Goal: Task Accomplishment & Management: Use online tool/utility

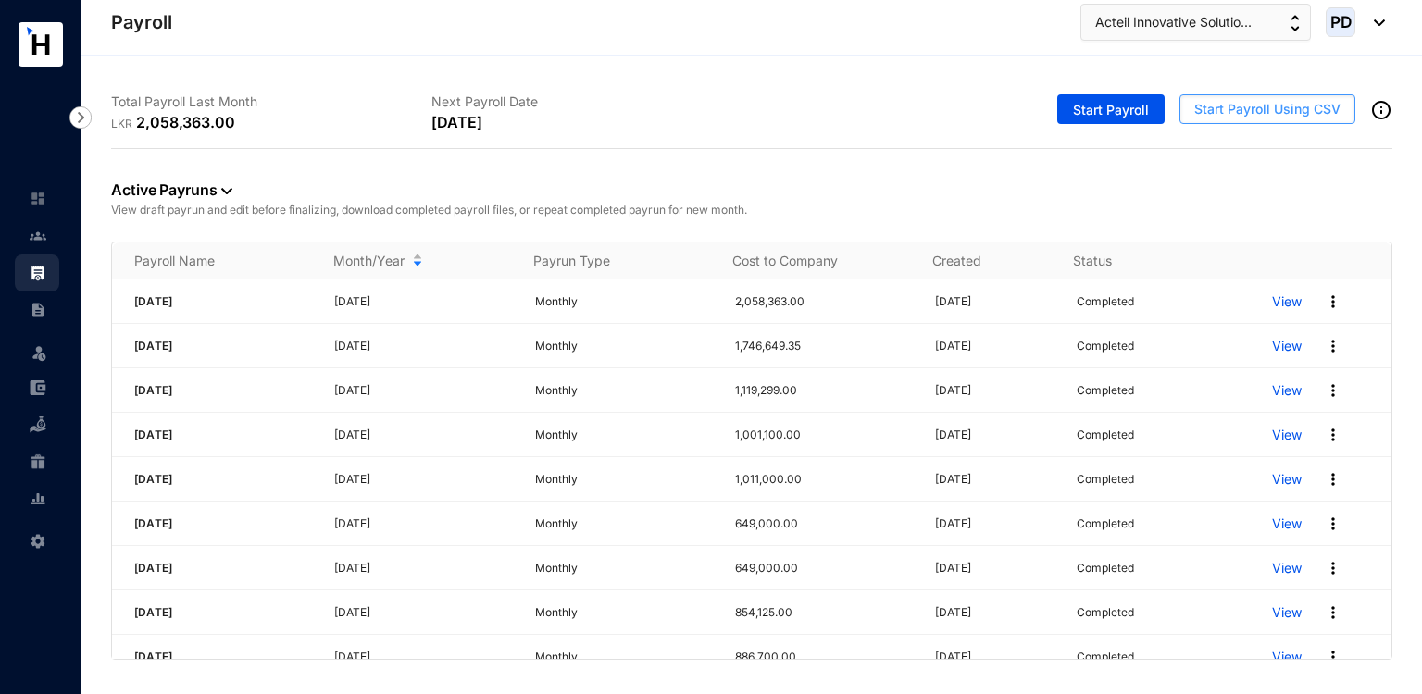
click at [1234, 116] on span "Start Payroll Using CSV" at bounding box center [1267, 109] width 146 height 19
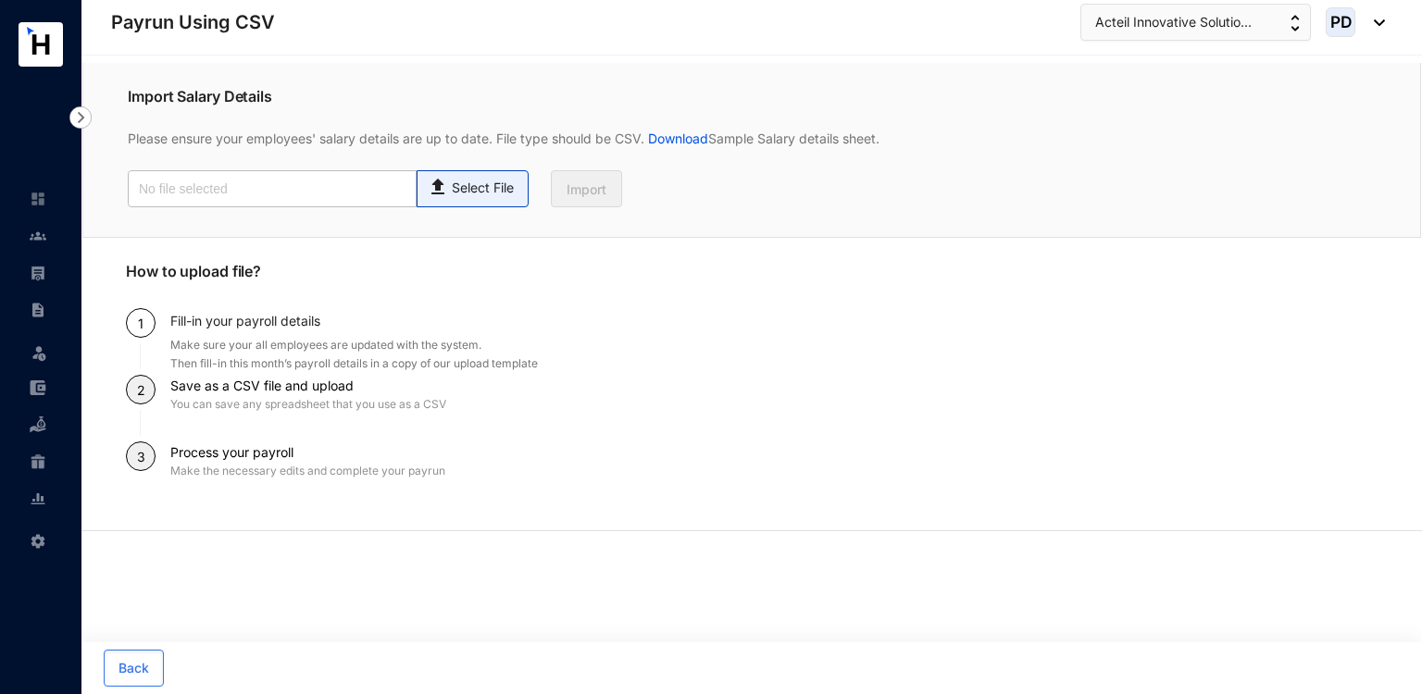
click at [452, 190] on p "Select File" at bounding box center [483, 188] width 62 height 19
click at [0, 0] on input "Select File" at bounding box center [0, 0] width 0 height 0
type input "Payroll Upload File-Staff.csv"
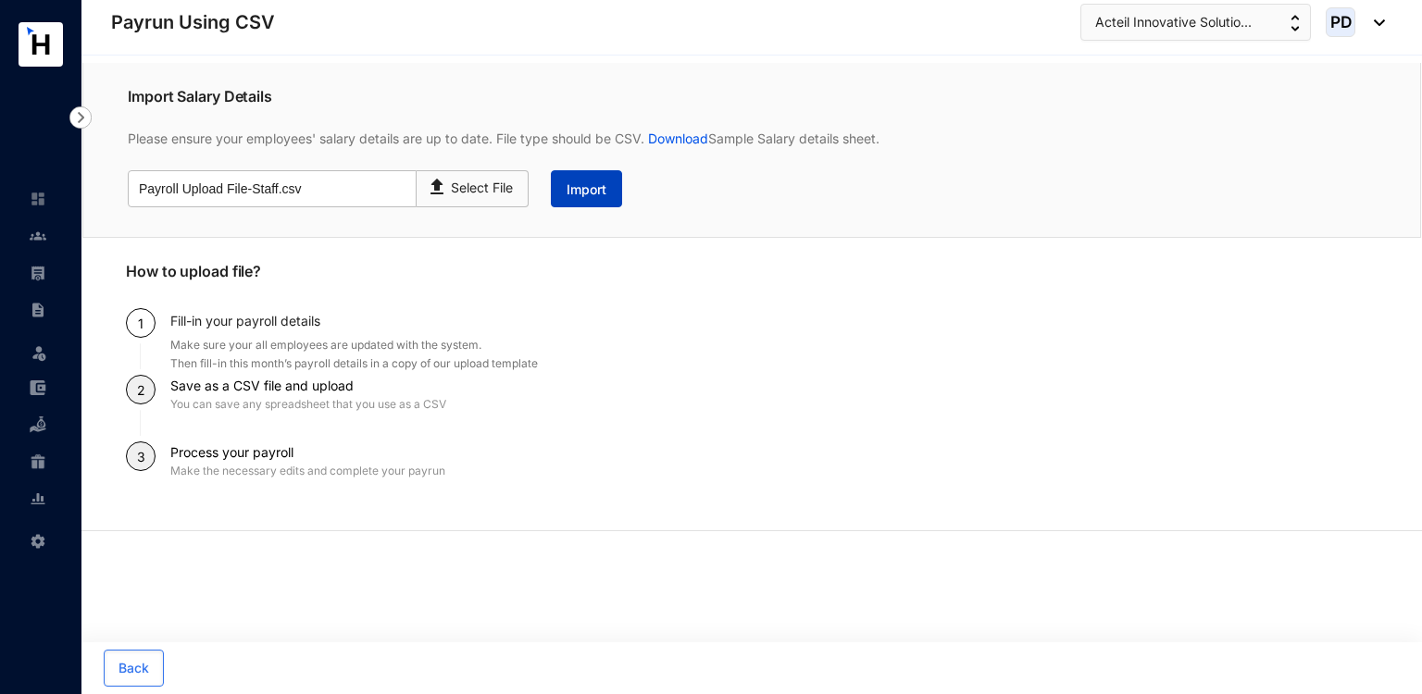
click at [597, 190] on span "Import" at bounding box center [586, 189] width 40 height 19
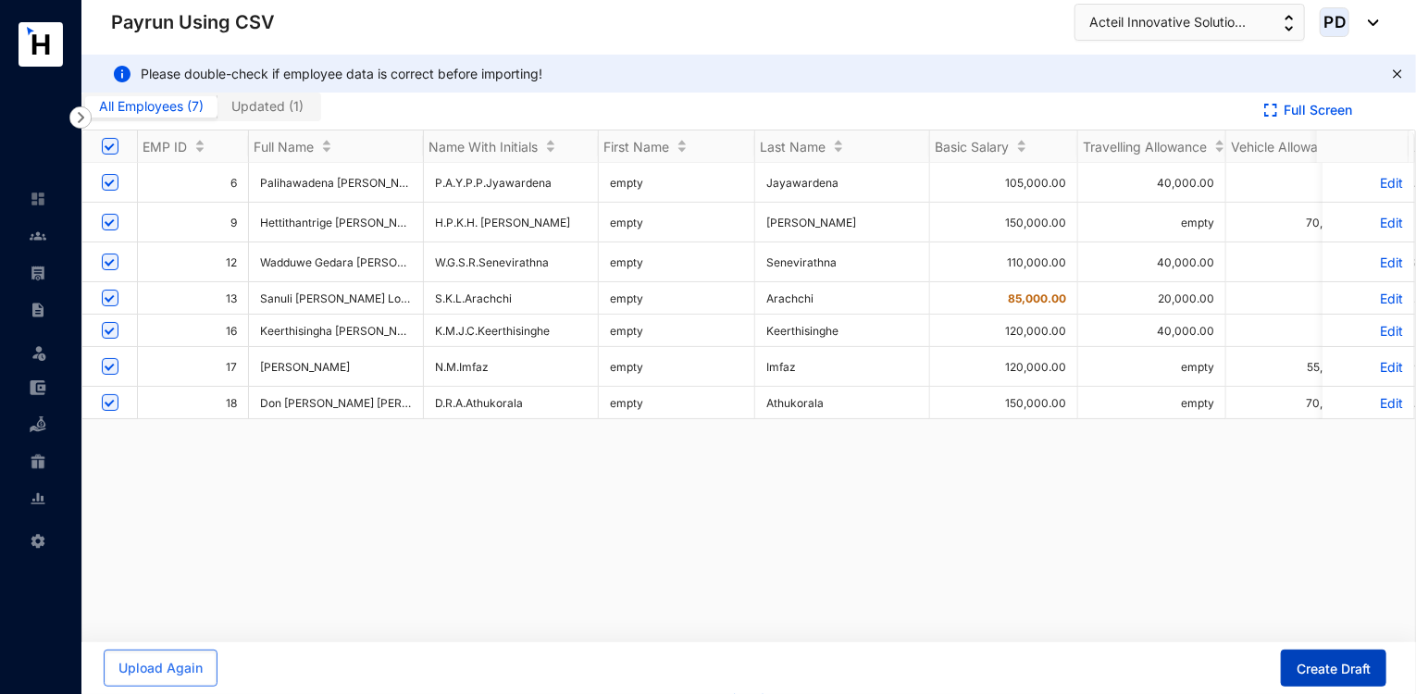
click at [1307, 665] on span "Create Draft" at bounding box center [1334, 669] width 74 height 19
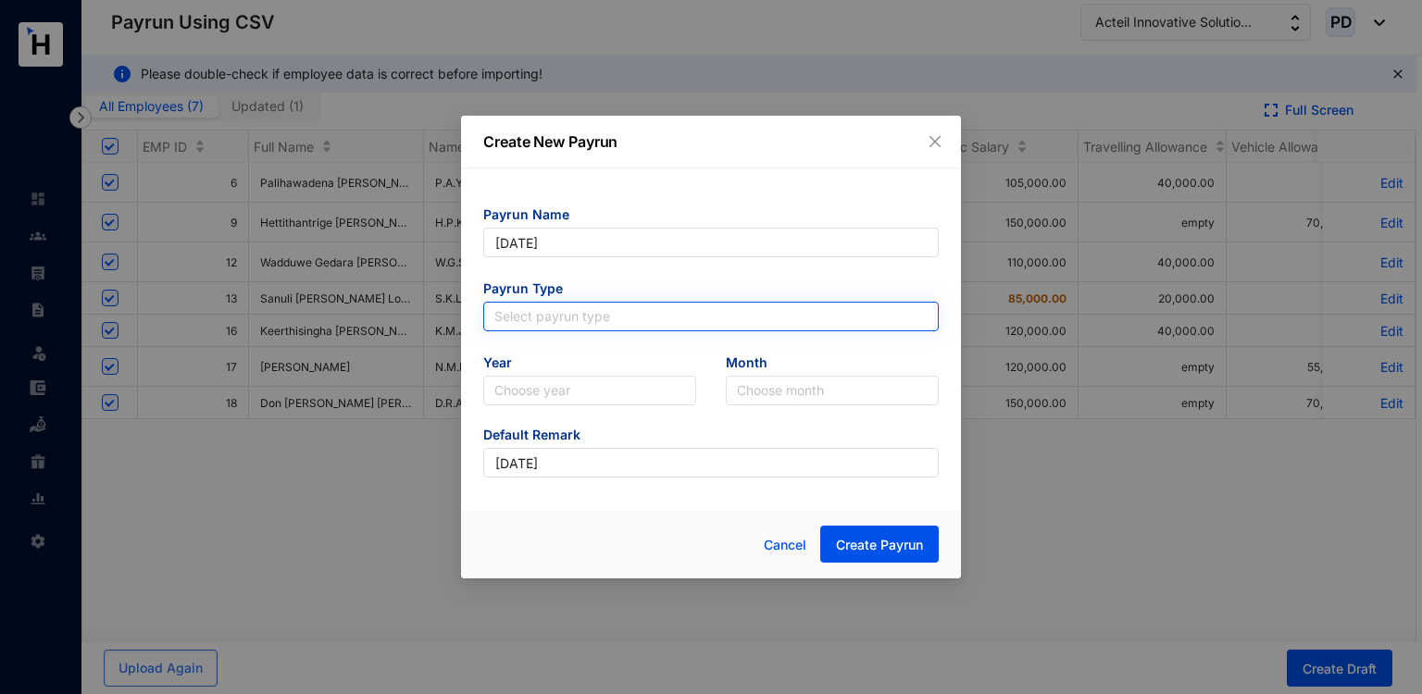
click at [655, 305] on input "search" at bounding box center [710, 317] width 433 height 28
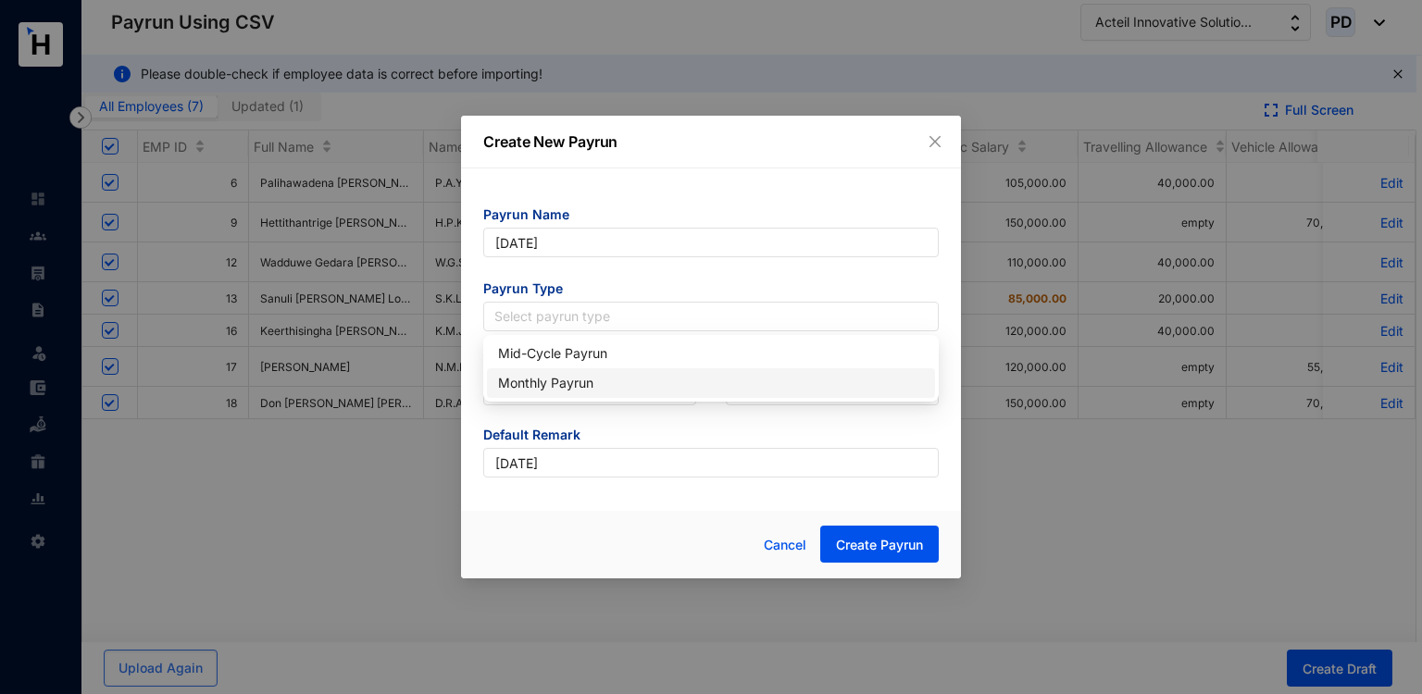
click at [582, 382] on div "Monthly Payrun" at bounding box center [711, 383] width 426 height 20
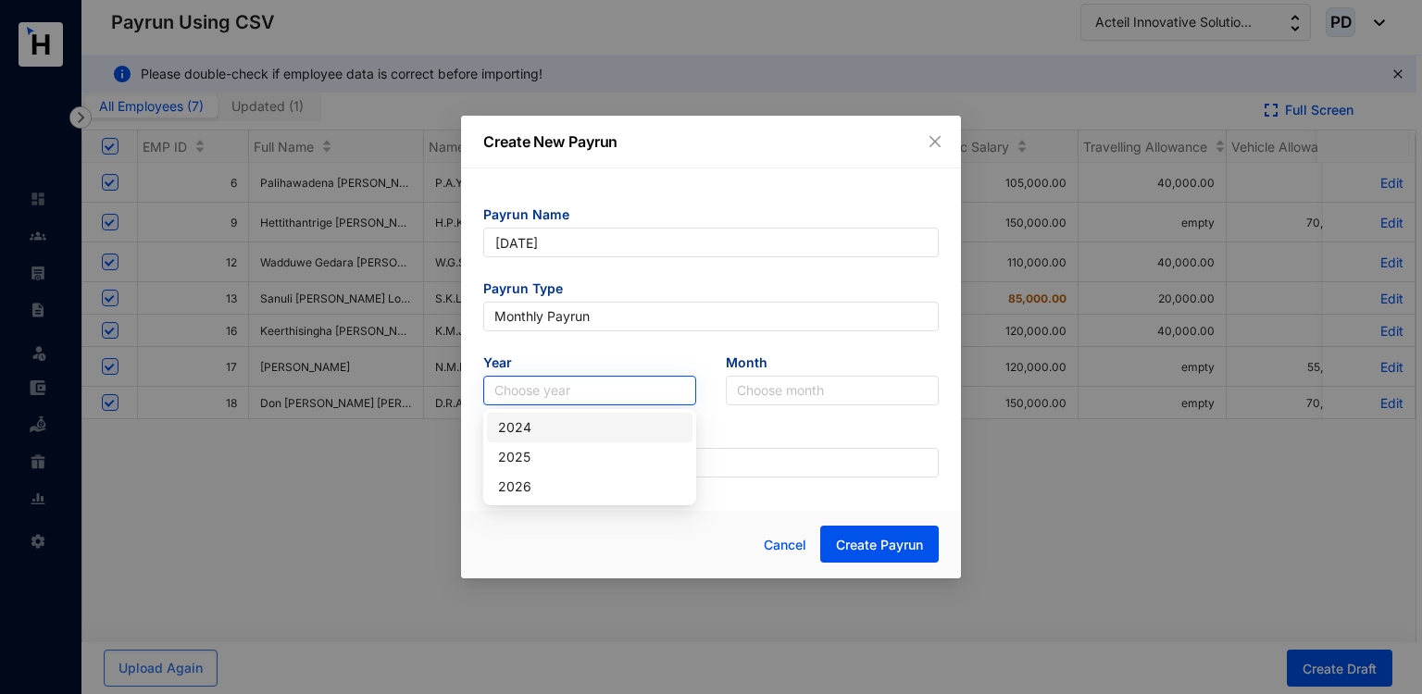
click at [583, 382] on input "search" at bounding box center [589, 391] width 191 height 28
click at [544, 460] on div "2025" at bounding box center [589, 457] width 183 height 20
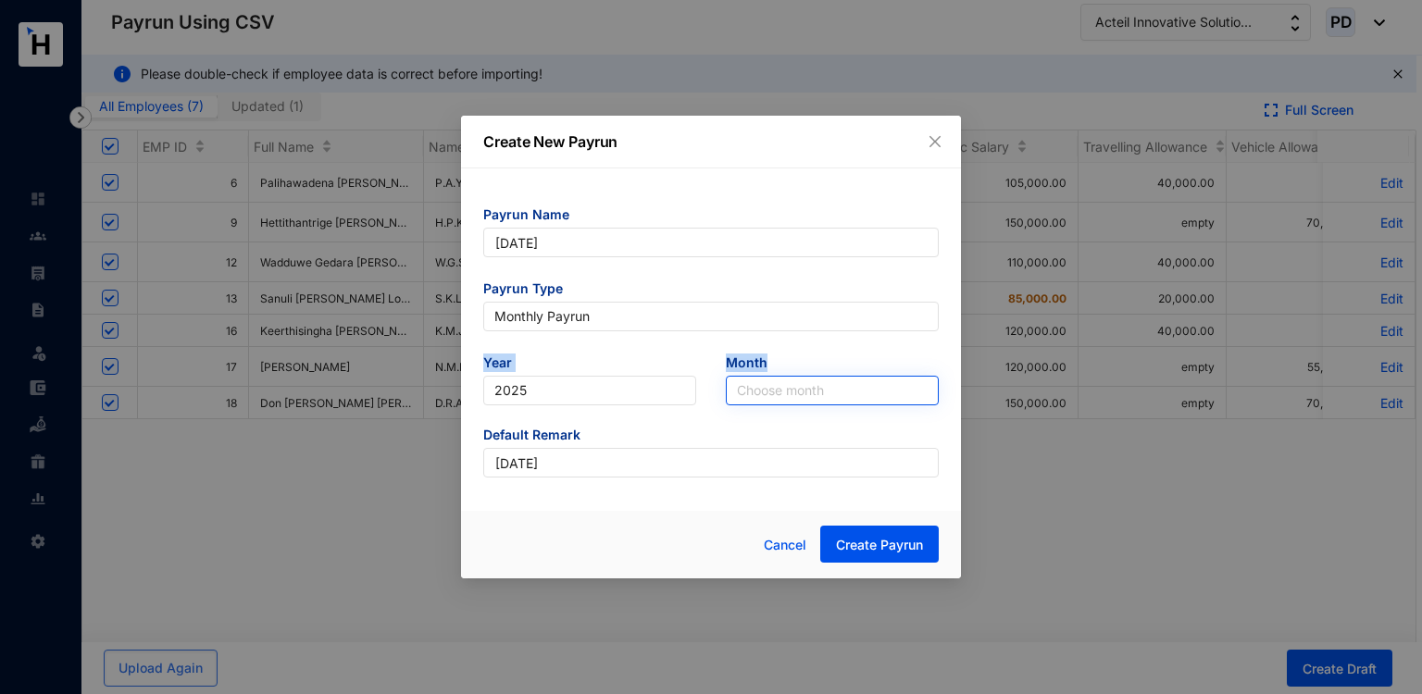
drag, startPoint x: 759, startPoint y: 414, endPoint x: 788, endPoint y: 389, distance: 38.0
click at [788, 389] on form "Payrun Name [DATE] Payrun Type Monthly Payrun Year [DATE] Month Choose month De…" at bounding box center [710, 341] width 455 height 272
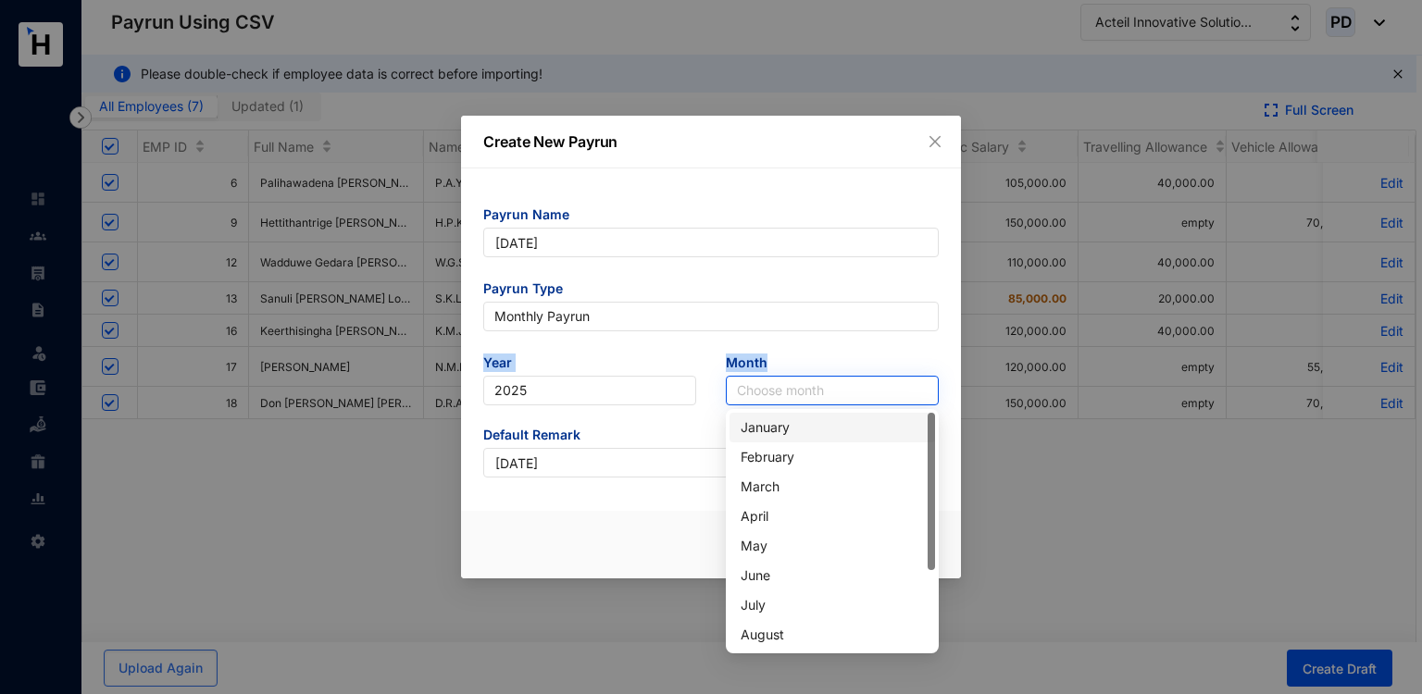
click at [788, 389] on input "search" at bounding box center [832, 391] width 191 height 28
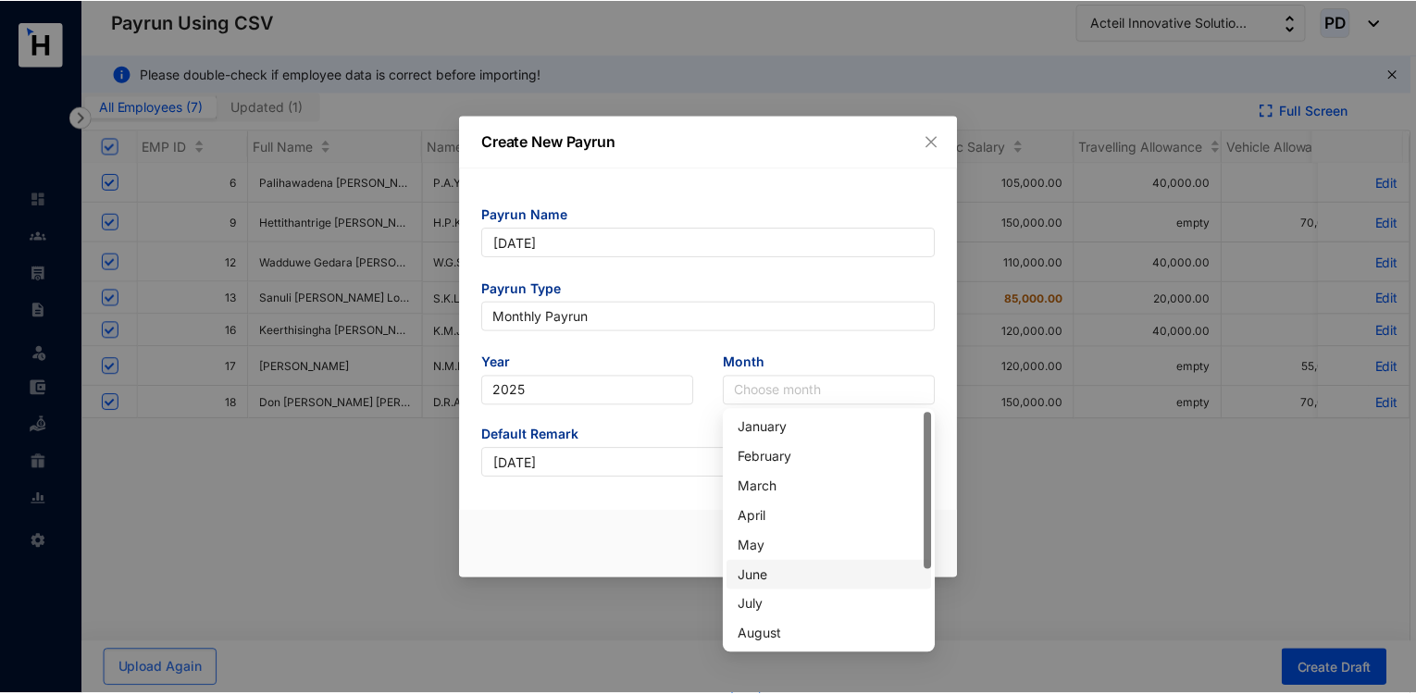
scroll to position [118, 0]
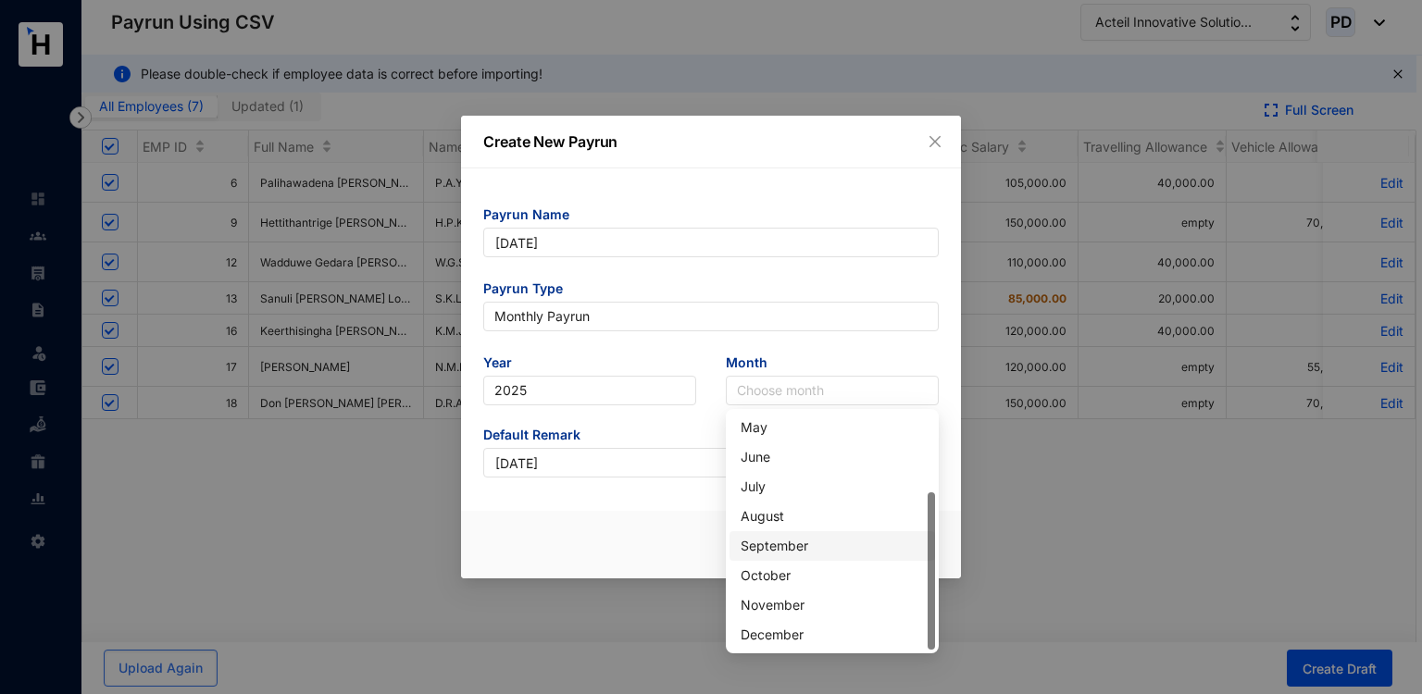
click at [771, 545] on div "September" at bounding box center [831, 546] width 183 height 20
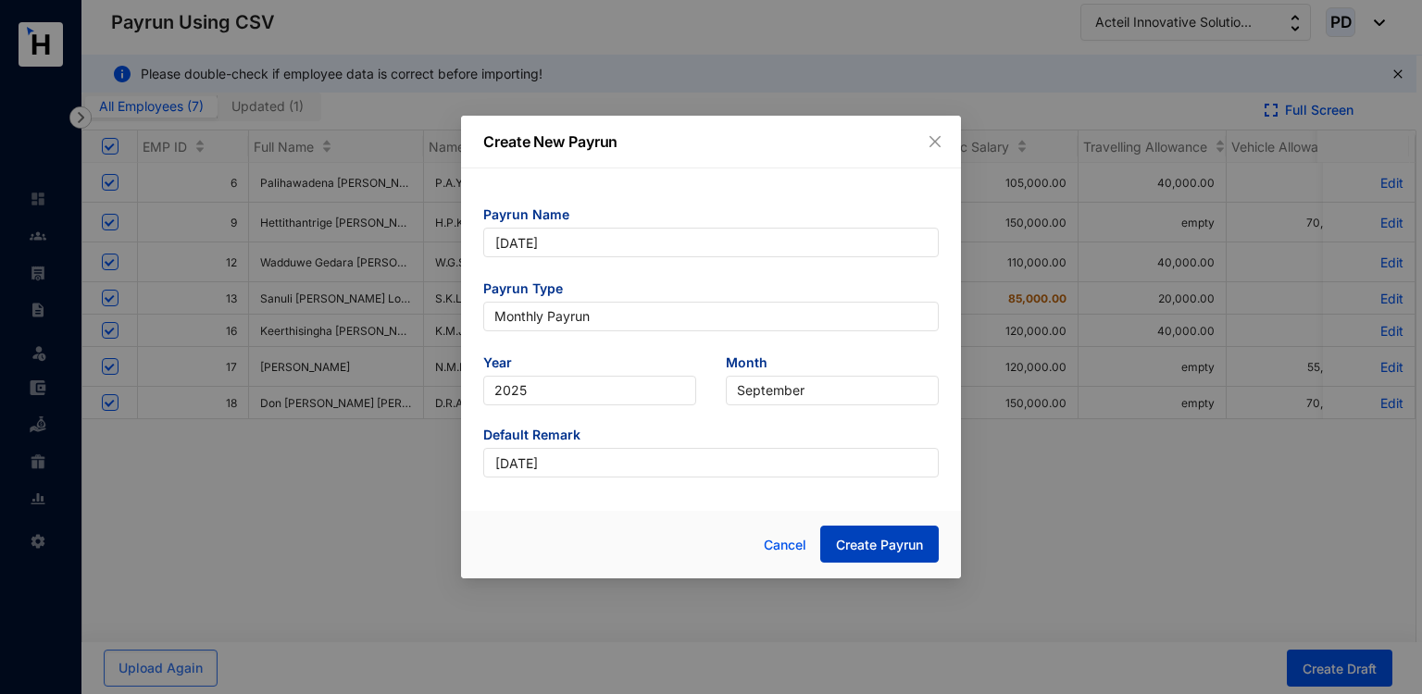
click at [848, 545] on span "Create Payrun" at bounding box center [879, 545] width 87 height 19
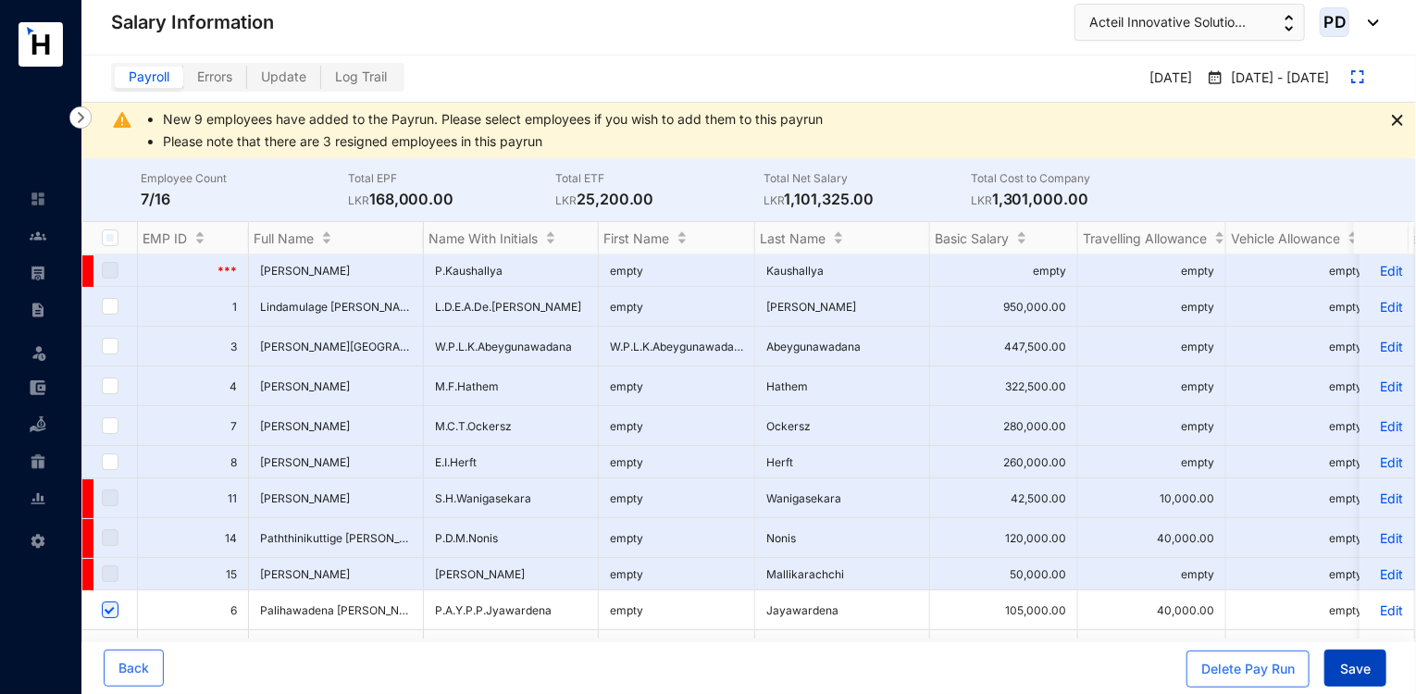
click at [1368, 664] on span "Save" at bounding box center [1355, 669] width 31 height 19
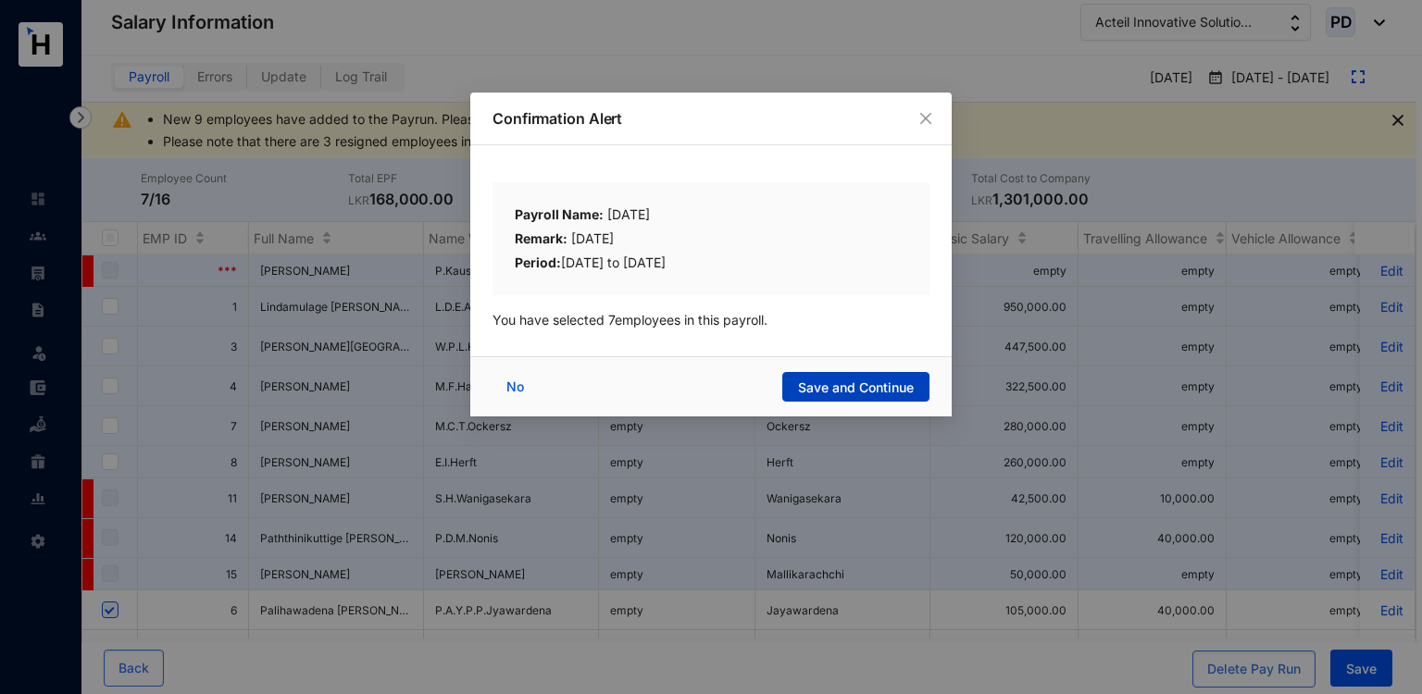
click at [821, 395] on span "Save and Continue" at bounding box center [856, 388] width 116 height 19
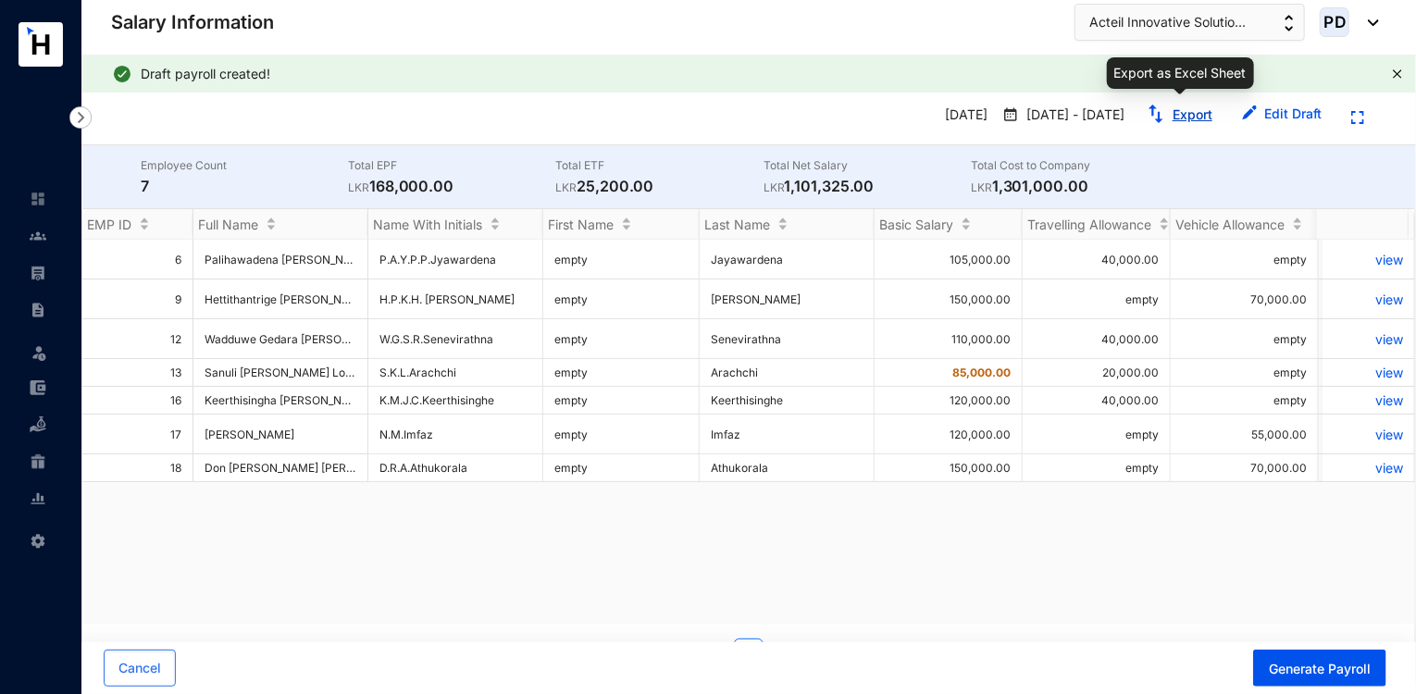
click at [1175, 123] on button "Export" at bounding box center [1179, 115] width 95 height 30
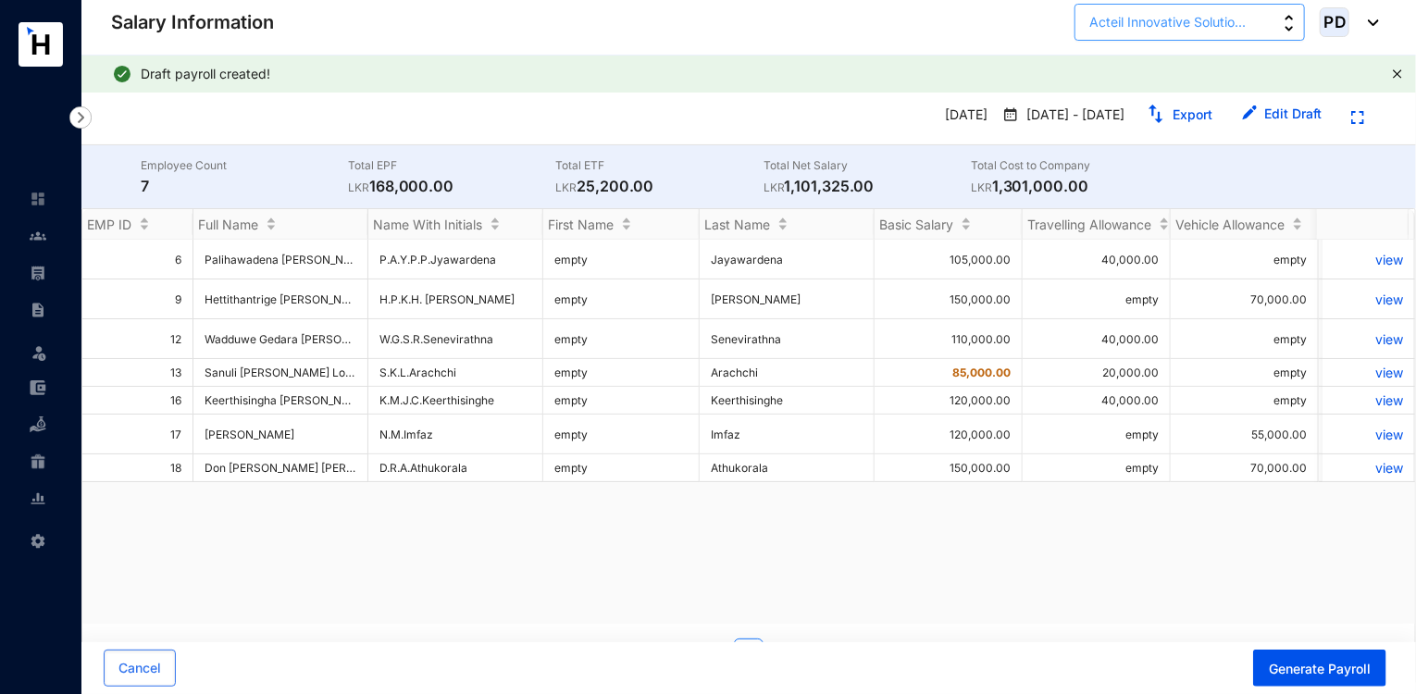
click at [1222, 21] on span "Acteil Innovative Solutio..." at bounding box center [1167, 22] width 156 height 20
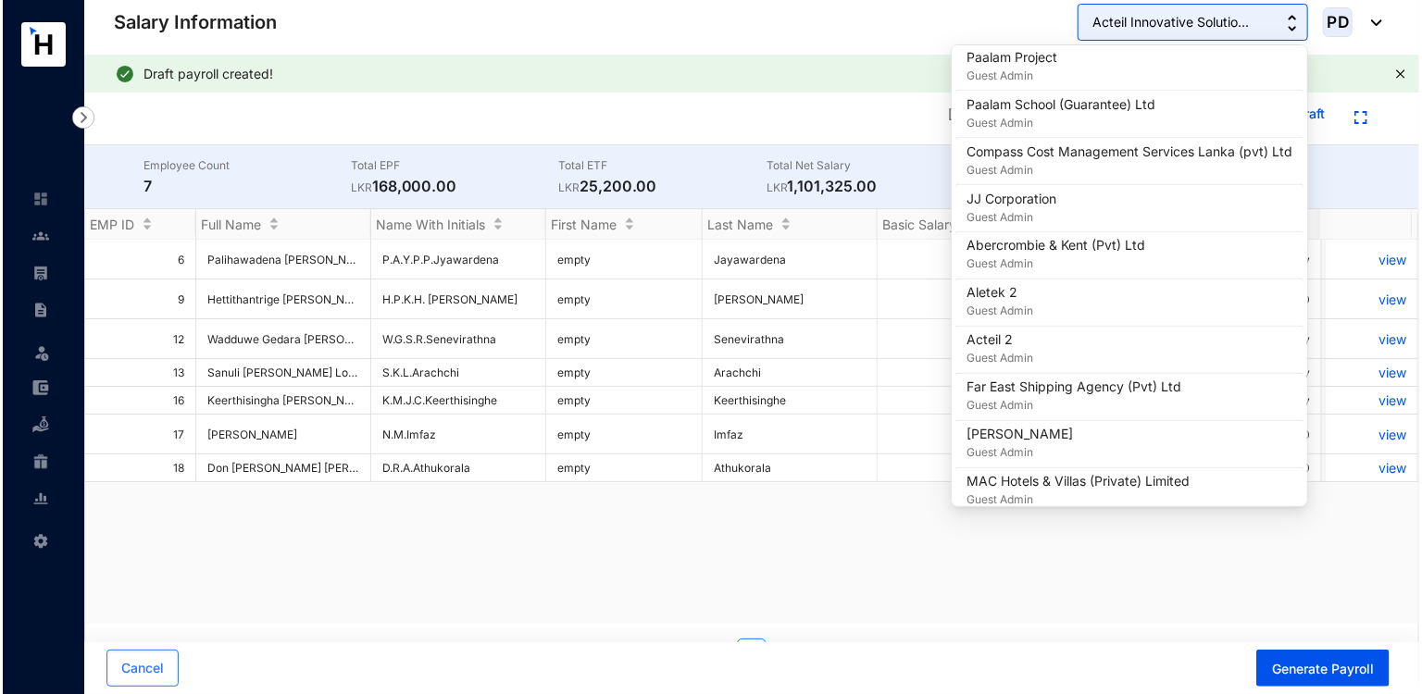
scroll to position [1643, 0]
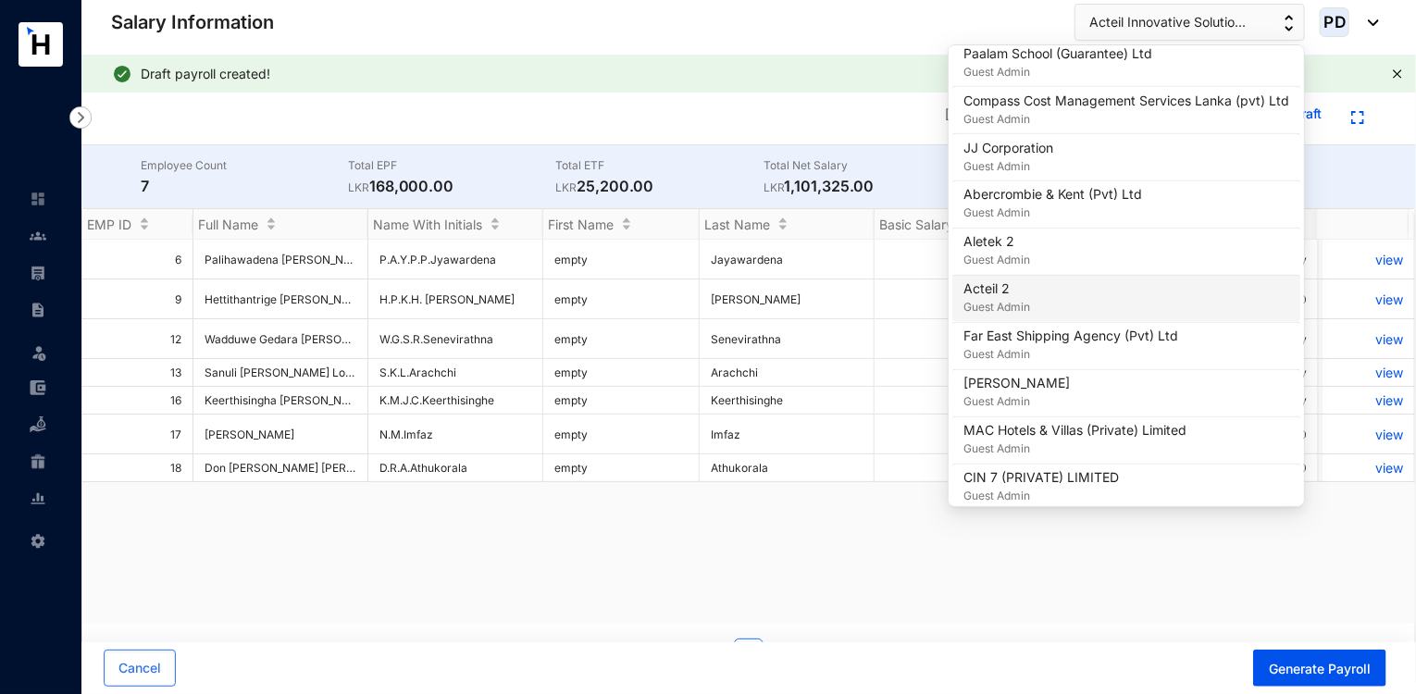
click at [992, 281] on p "Acteil 2" at bounding box center [997, 289] width 67 height 19
